Goal: Task Accomplishment & Management: Manage account settings

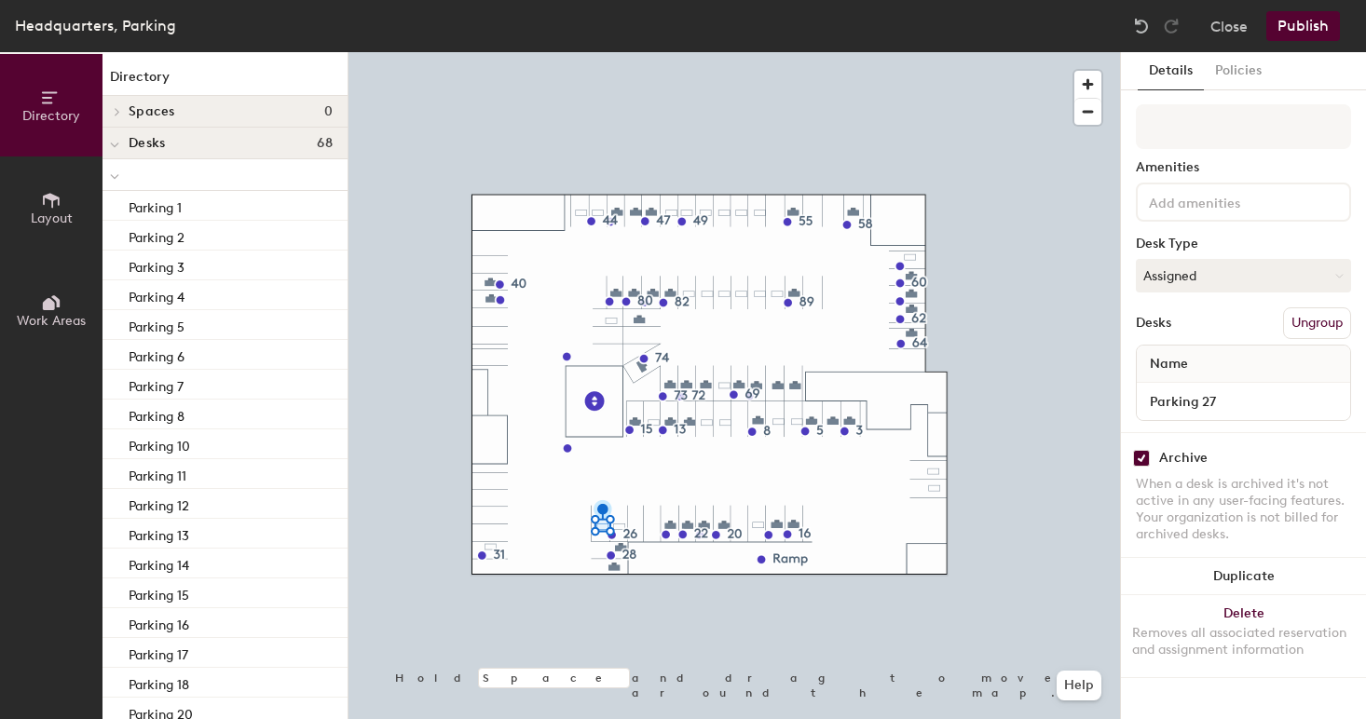
click at [1137, 467] on div "Archive When a desk is archived it's not active in any user-facing features. Yo…" at bounding box center [1243, 498] width 245 height 133
click at [1137, 464] on input "checkbox" at bounding box center [1141, 458] width 17 height 17
checkbox input "false"
click at [1215, 290] on button "Assigned" at bounding box center [1243, 276] width 215 height 34
click at [1206, 387] on div "Hoteled" at bounding box center [1230, 390] width 186 height 28
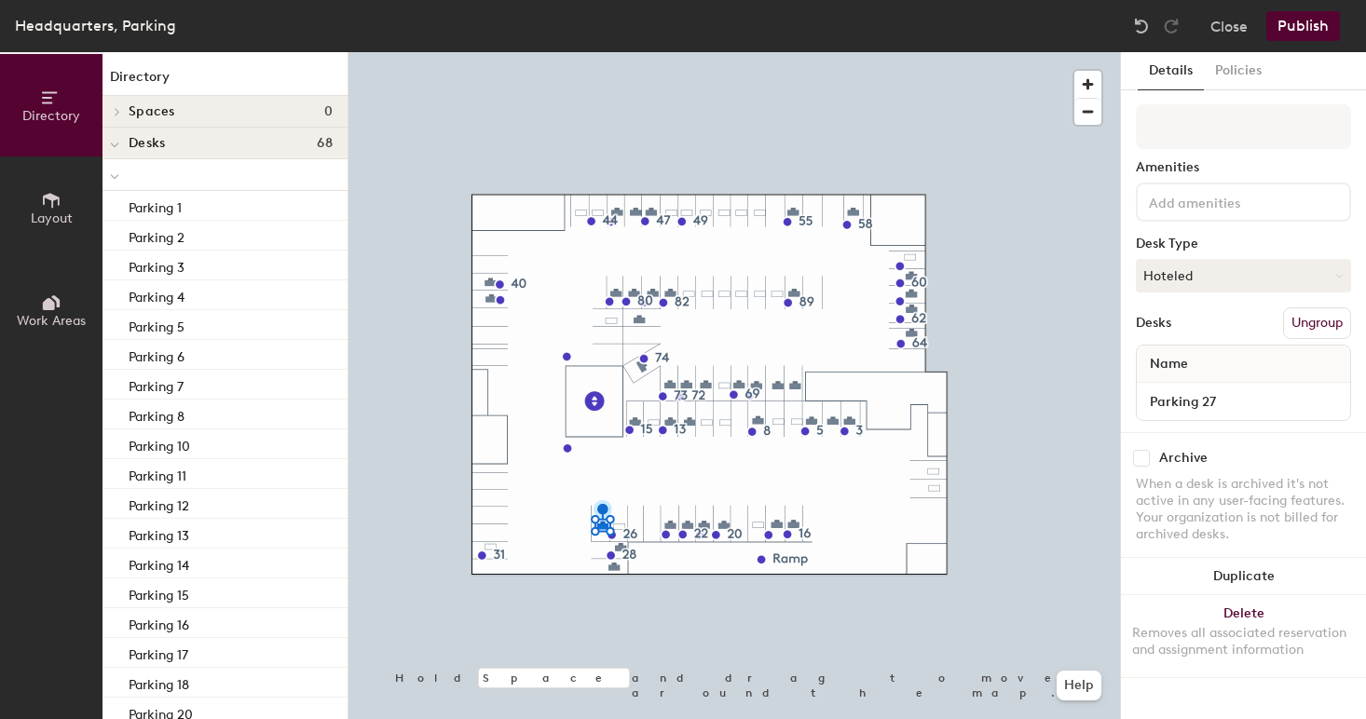
click at [1079, 52] on div at bounding box center [734, 52] width 772 height 0
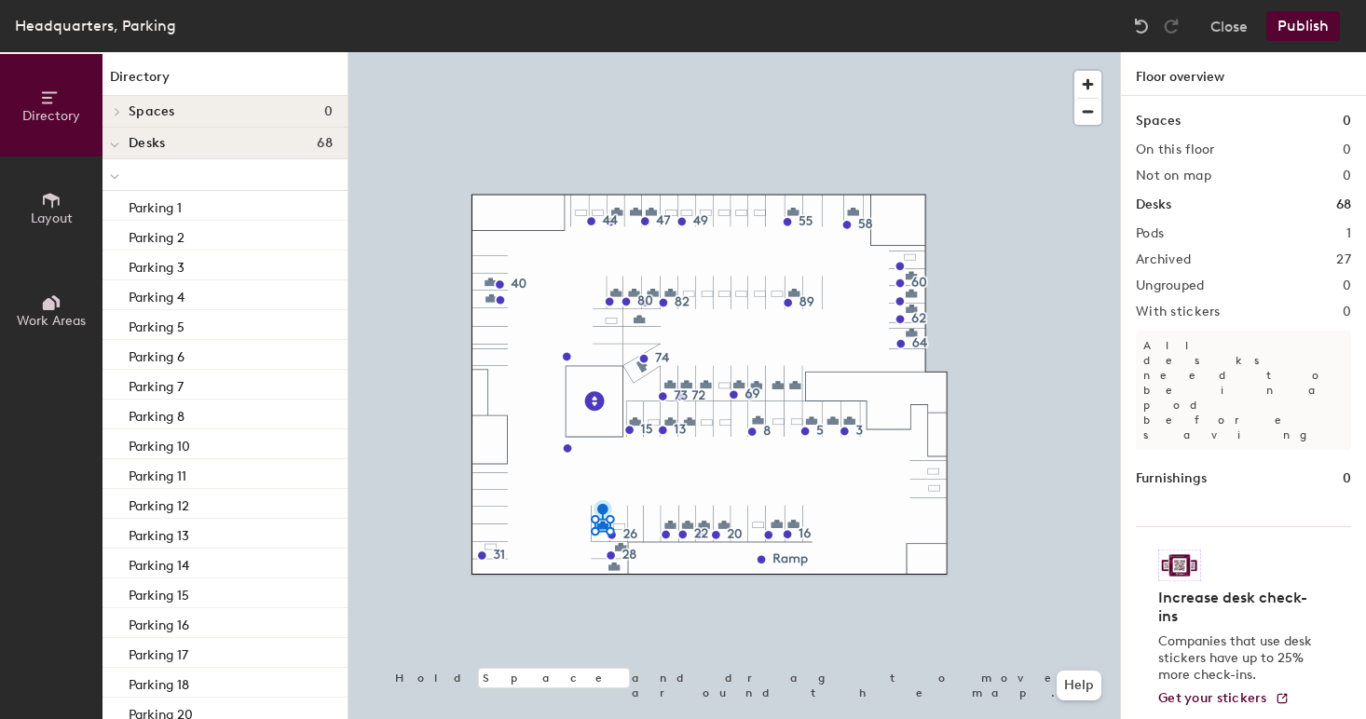
click at [1287, 35] on button "Publish" at bounding box center [1303, 26] width 74 height 30
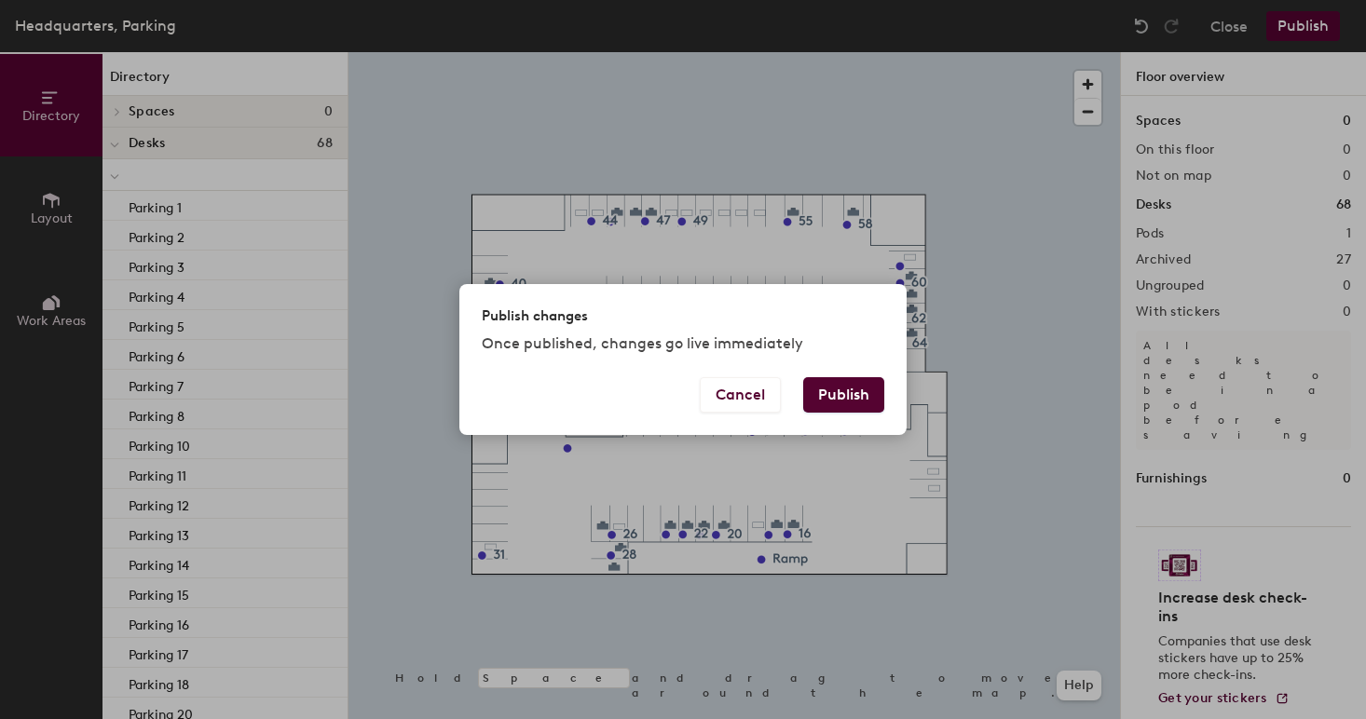
click at [840, 390] on button "Publish" at bounding box center [843, 394] width 81 height 35
